Goal: Find specific page/section: Find specific page/section

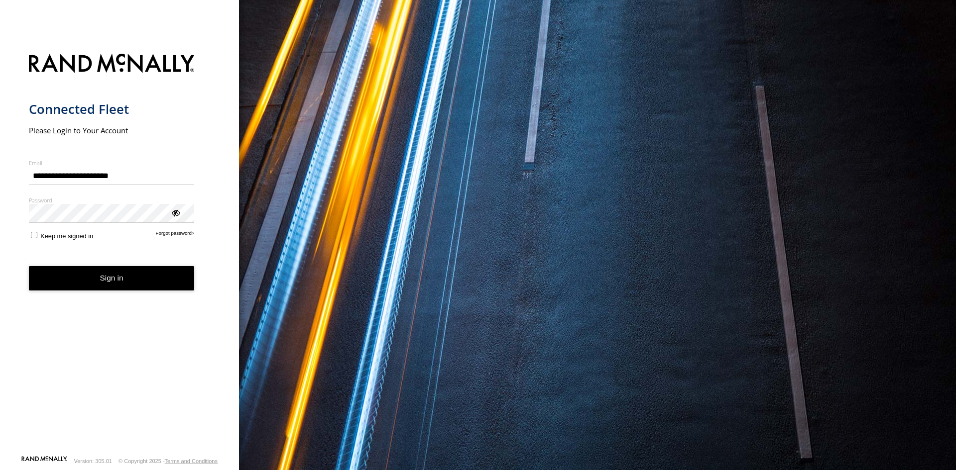
click at [90, 282] on button "Sign in" at bounding box center [112, 278] width 166 height 24
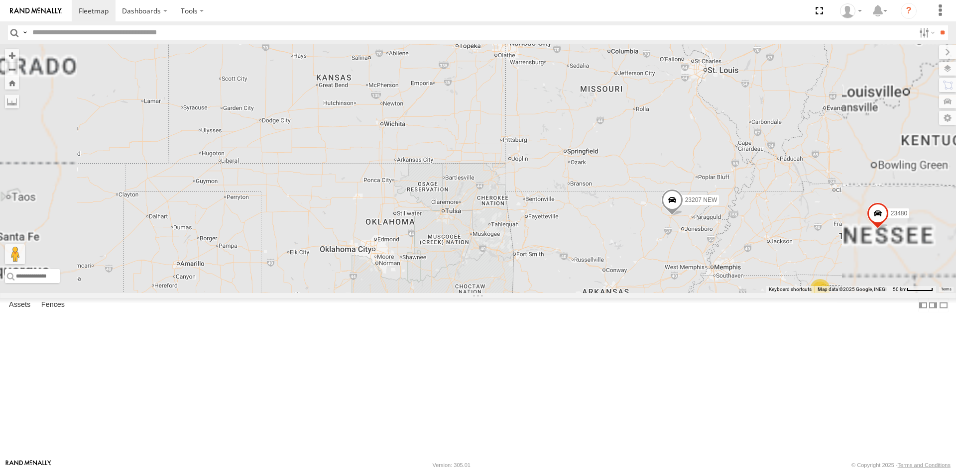
drag, startPoint x: 675, startPoint y: 248, endPoint x: 535, endPoint y: 238, distance: 139.7
click at [541, 241] on div "23464 23207 NEW 23207xx 23460 23480 5" at bounding box center [478, 168] width 956 height 249
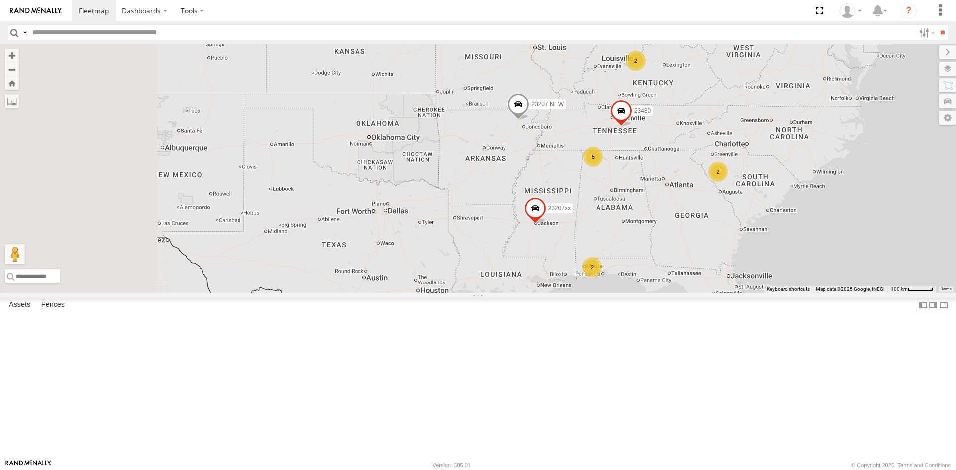
drag, startPoint x: 470, startPoint y: 291, endPoint x: 668, endPoint y: 220, distance: 210.3
click at [668, 220] on div "23464 23207 NEW 23207xx 23460 23480 5 2 4 3 2 2 2 2 2" at bounding box center [478, 168] width 956 height 249
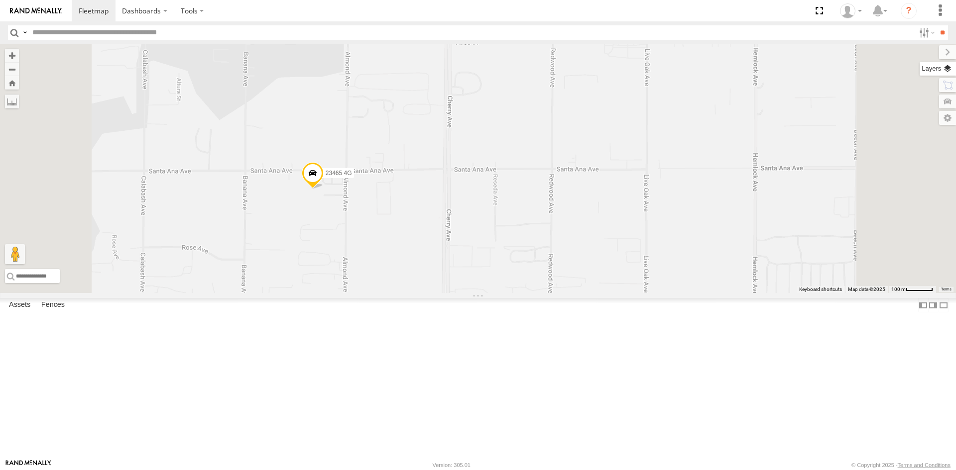
click at [942, 64] on label at bounding box center [937, 69] width 36 height 14
click at [0, 0] on span "Basemaps" at bounding box center [0, 0] width 0 height 0
click at [0, 0] on span "Satellite + Roadmap" at bounding box center [0, 0] width 0 height 0
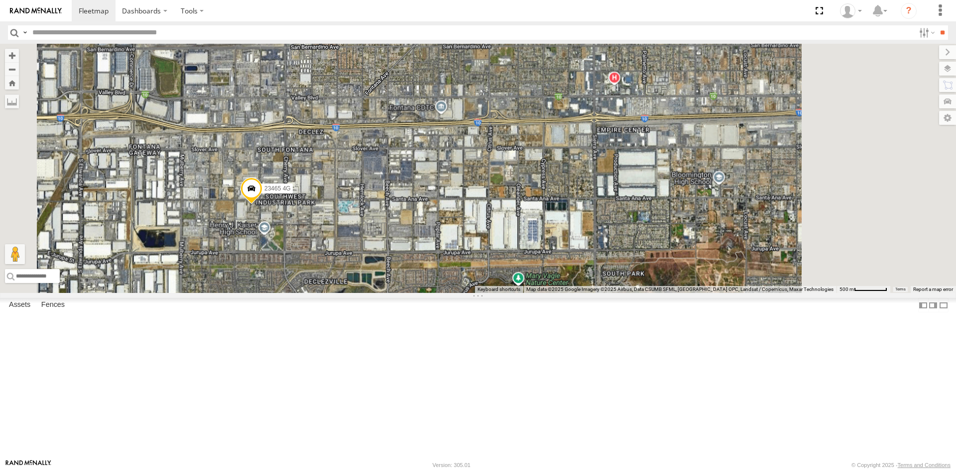
drag, startPoint x: 516, startPoint y: 253, endPoint x: 459, endPoint y: 250, distance: 56.8
click at [462, 259] on div "23464 23207 NEW 23207xx 23460 23480 23465 4G 23335 4G/Bad 23459 4G" at bounding box center [478, 168] width 956 height 249
